Goal: Find specific page/section: Find specific page/section

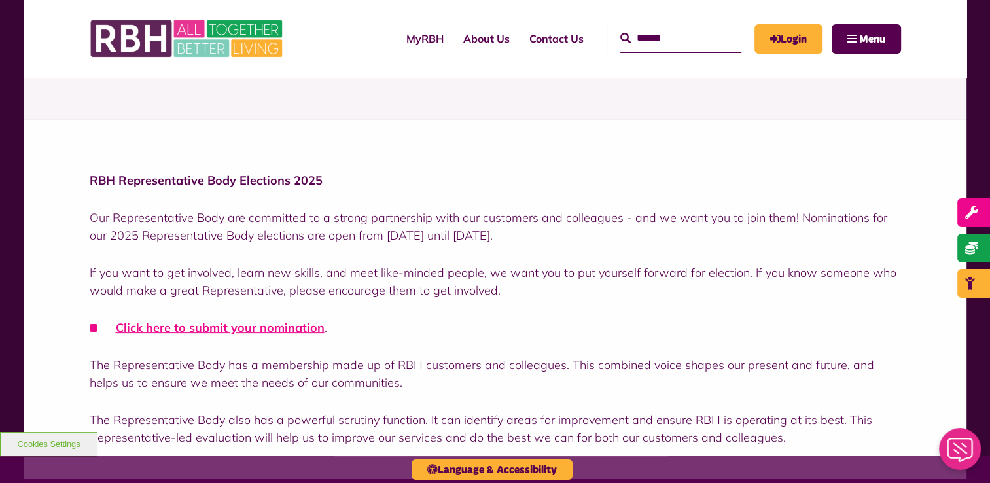
scroll to position [327, 0]
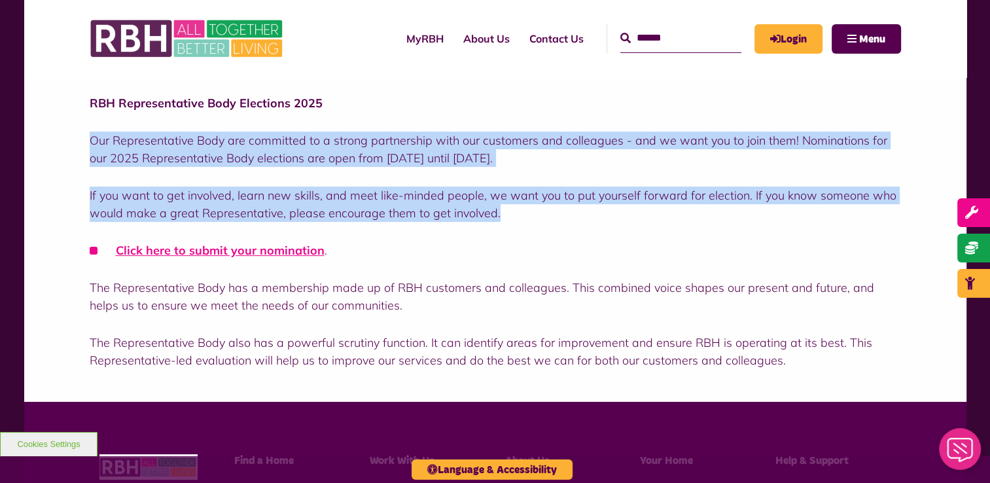
drag, startPoint x: 90, startPoint y: 141, endPoint x: 597, endPoint y: 219, distance: 513.6
click at [597, 219] on div "RBH Representative Body Elections 2025 Our Representative Body are committed to…" at bounding box center [495, 231] width 811 height 275
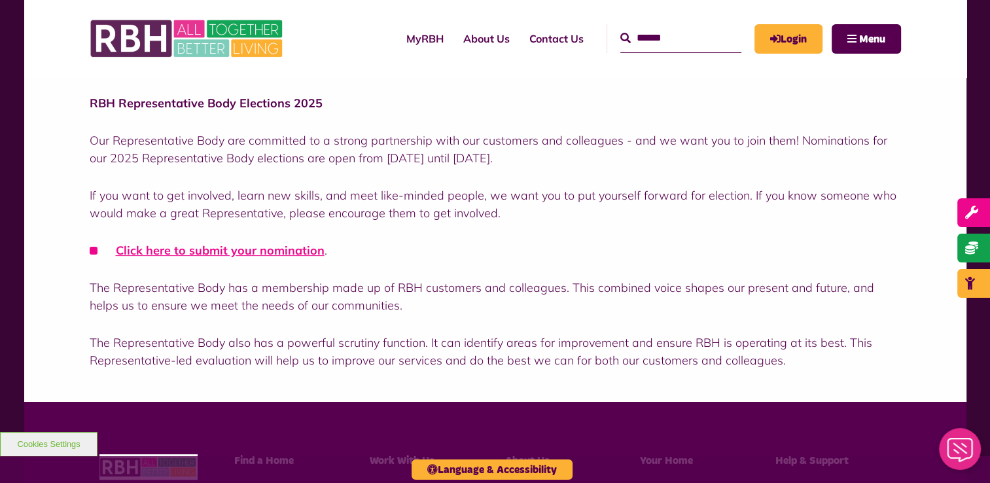
drag, startPoint x: 597, startPoint y: 219, endPoint x: 497, endPoint y: 231, distance: 100.8
click at [497, 231] on div "RBH Representative Body Elections 2025 Our Representative Body are committed to…" at bounding box center [495, 231] width 811 height 275
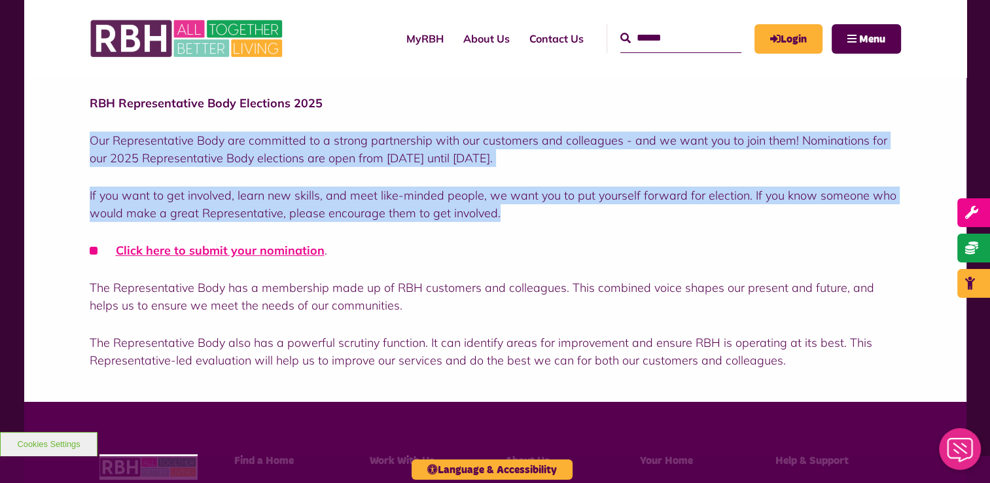
drag, startPoint x: 507, startPoint y: 215, endPoint x: 89, endPoint y: 139, distance: 424.9
click at [90, 139] on div "RBH Representative Body Elections 2025 Our Representative Body are committed to…" at bounding box center [495, 231] width 811 height 275
copy div "Our Representative Body are committed to a strong partnership with our customer…"
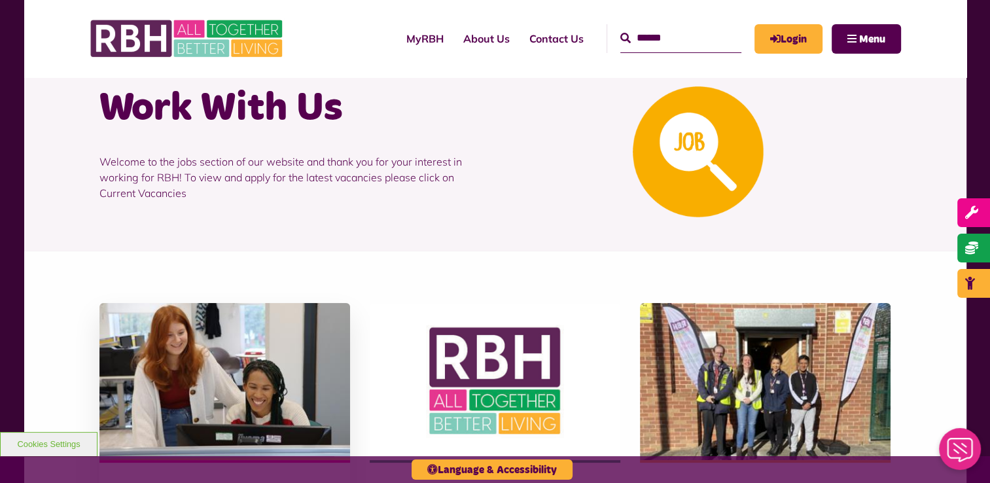
scroll to position [131, 0]
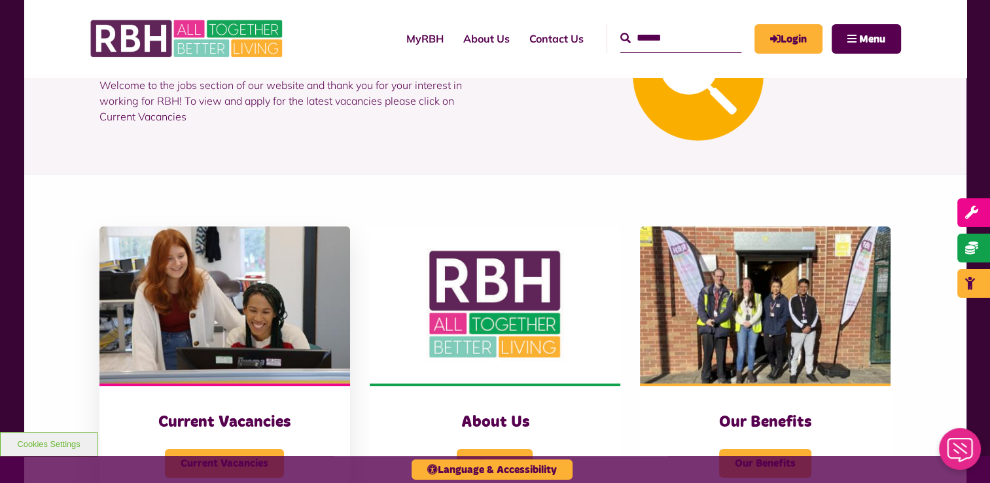
click at [203, 310] on img at bounding box center [224, 304] width 251 height 157
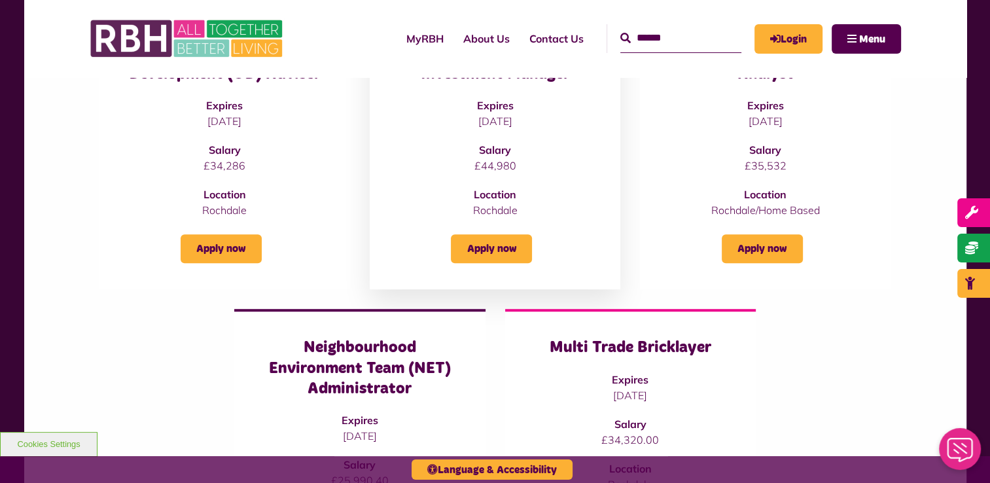
scroll to position [785, 0]
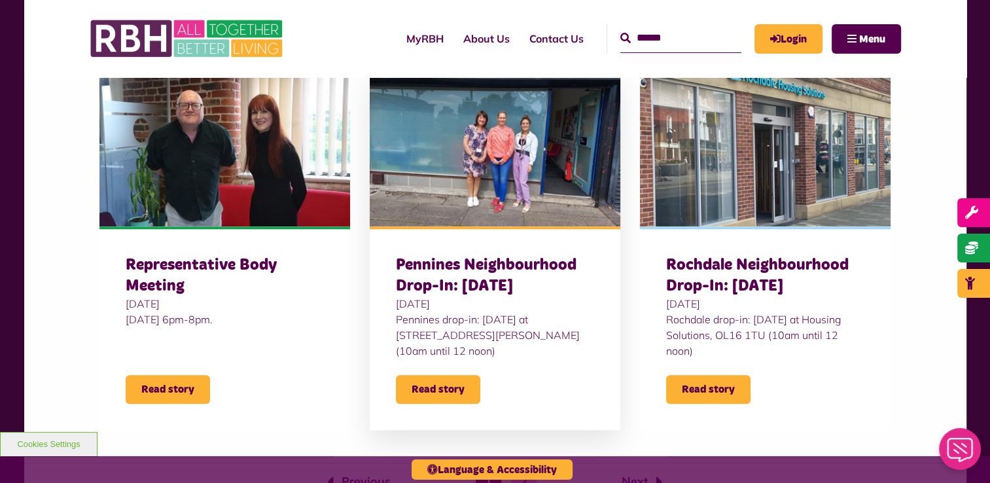
scroll to position [1177, 0]
